Goal: Information Seeking & Learning: Learn about a topic

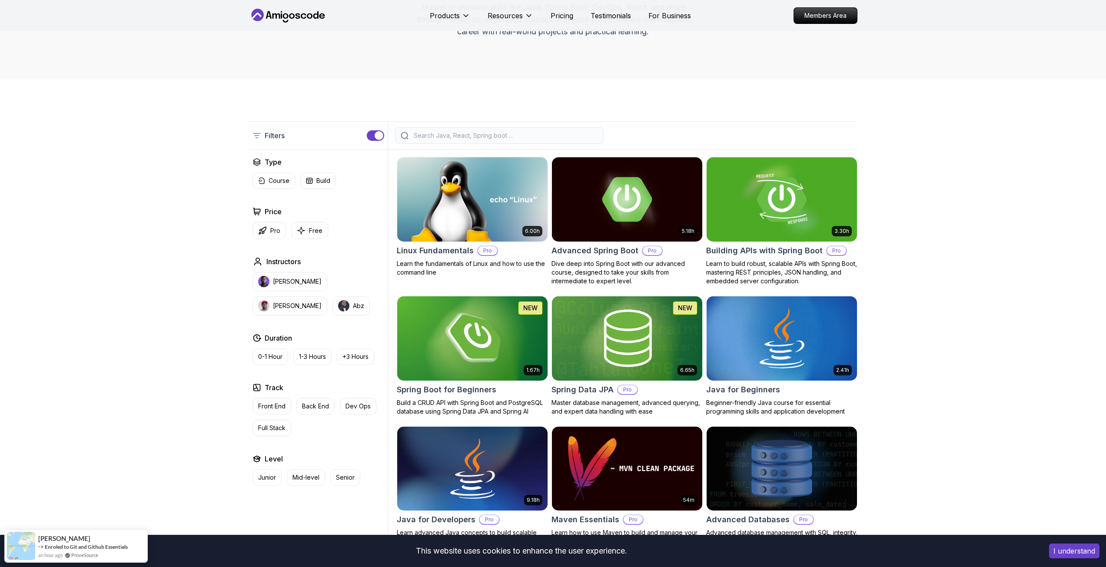
scroll to position [232, 0]
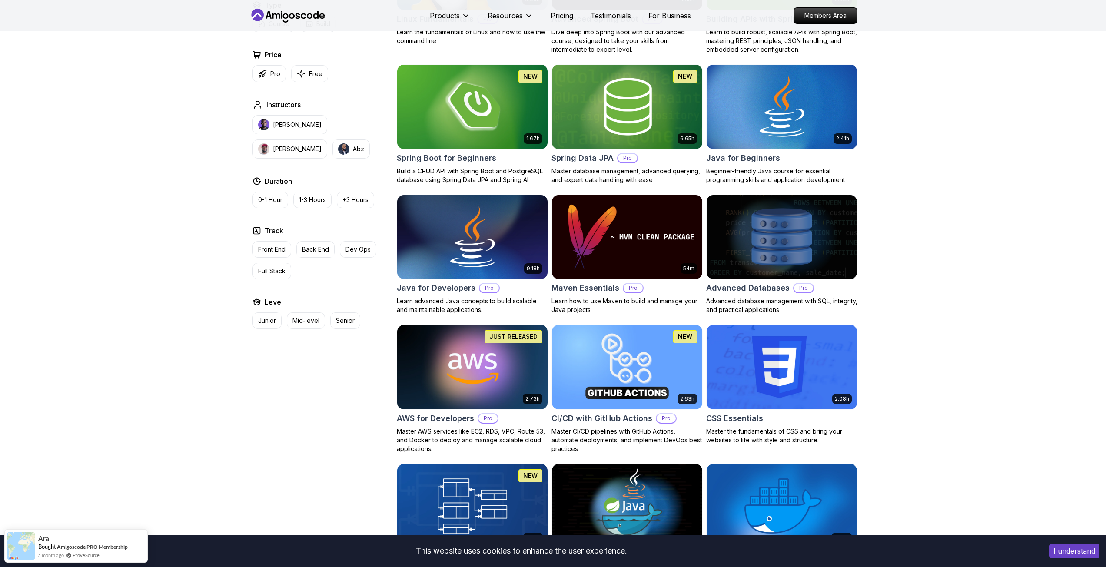
click at [471, 244] on img at bounding box center [472, 237] width 150 height 84
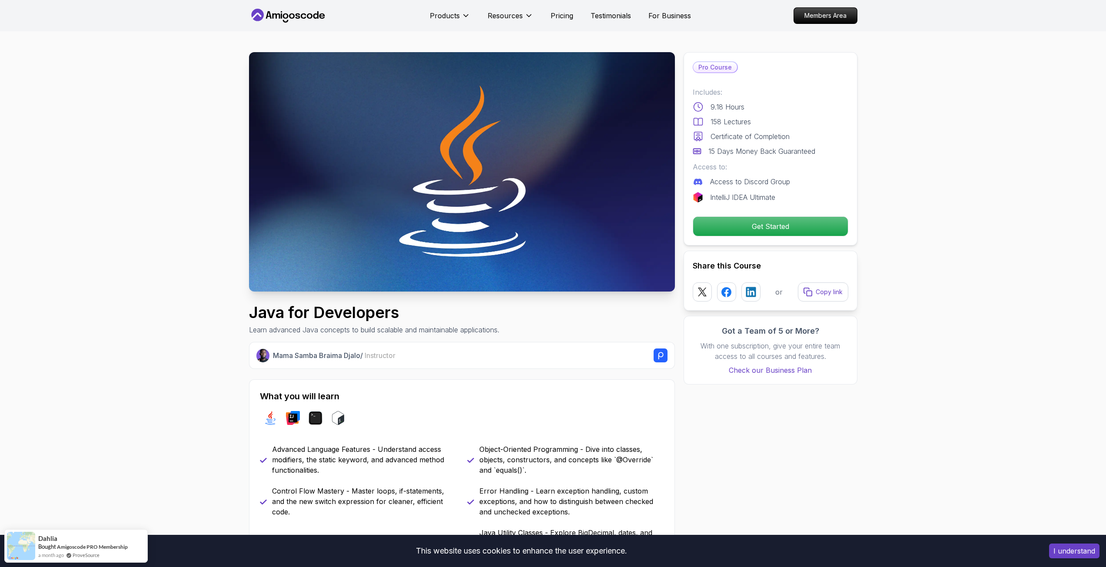
click at [763, 226] on p "Get Started" at bounding box center [770, 226] width 155 height 19
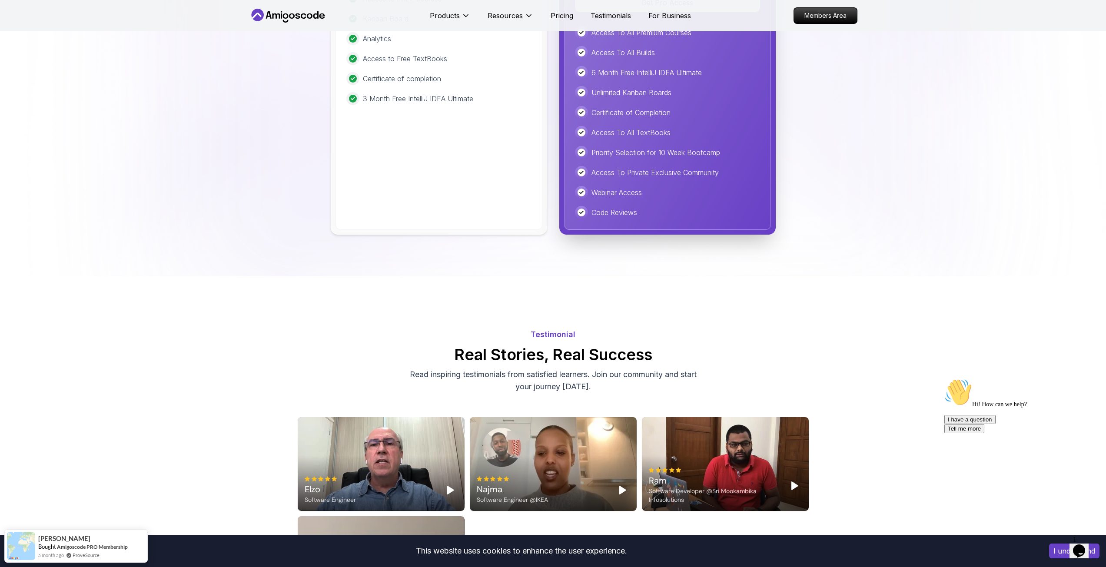
scroll to position [2371, 0]
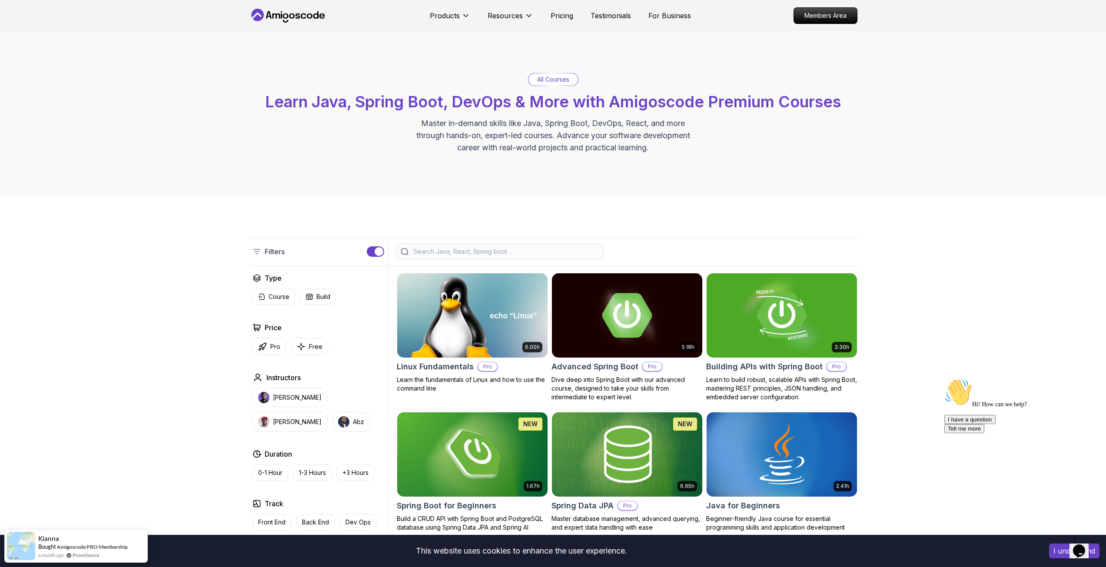
scroll to position [116, 0]
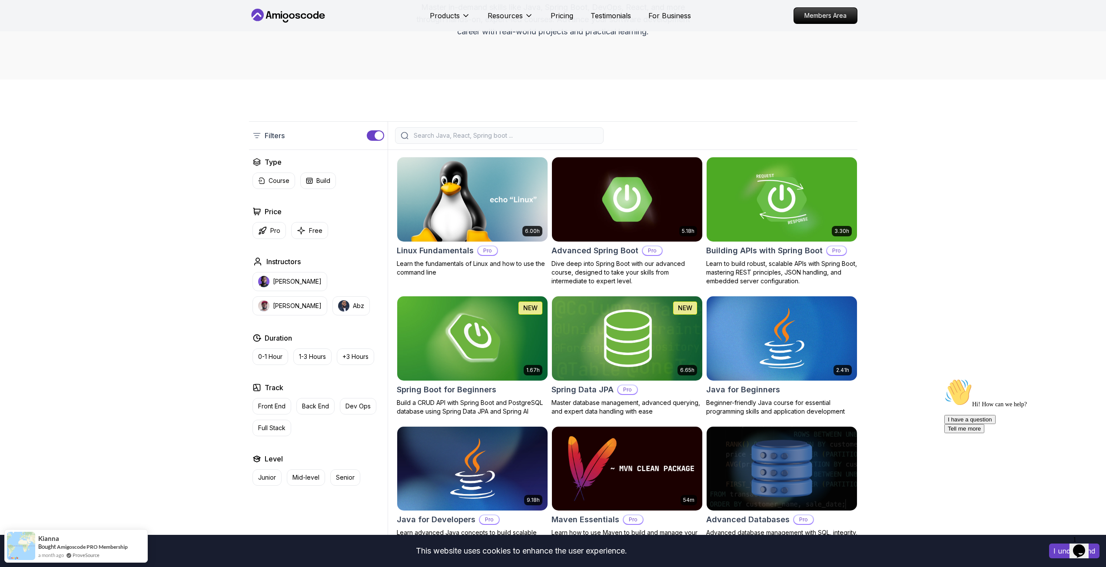
click at [628, 202] on img at bounding box center [627, 199] width 150 height 84
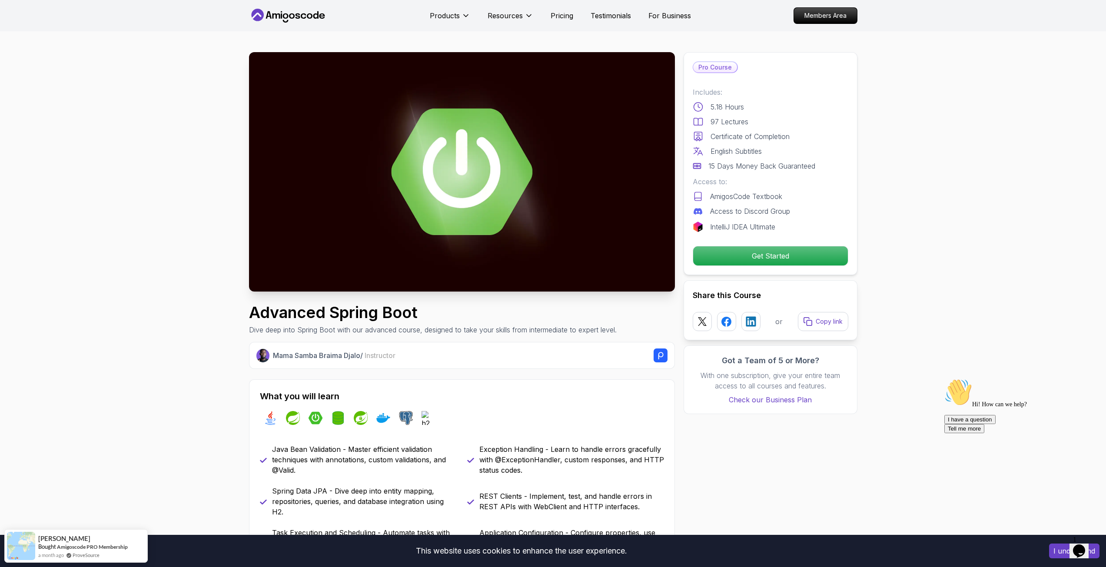
click at [346, 217] on img at bounding box center [462, 172] width 426 height 240
click at [487, 189] on img at bounding box center [462, 172] width 426 height 240
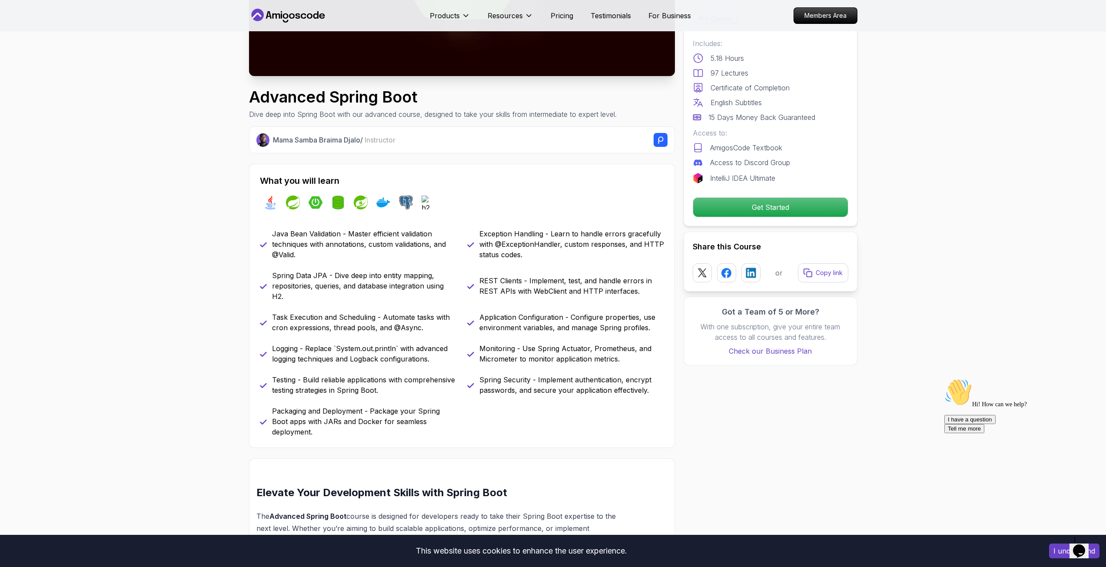
scroll to position [232, 0]
